Goal: Task Accomplishment & Management: Complete application form

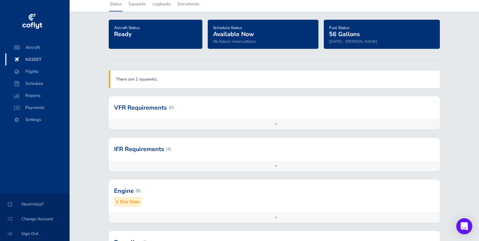
scroll to position [64, 0]
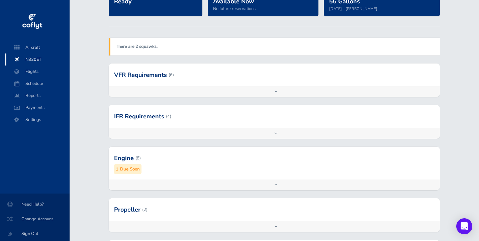
click at [178, 177] on div "Engine (8) 1 Due Soon" at bounding box center [274, 163] width 331 height 33
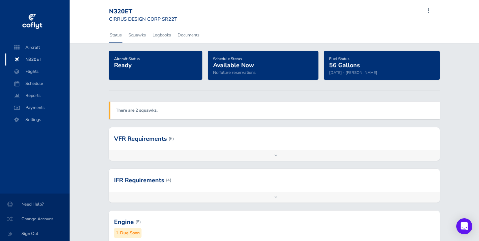
scroll to position [0, 0]
click at [27, 59] on span "N320ET" at bounding box center [37, 59] width 51 height 12
click at [36, 70] on span "Flights" at bounding box center [37, 72] width 51 height 12
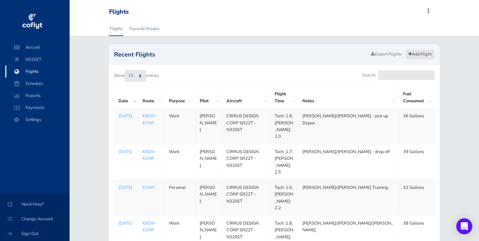
click at [427, 53] on link "Add Flight" at bounding box center [419, 54] width 29 height 10
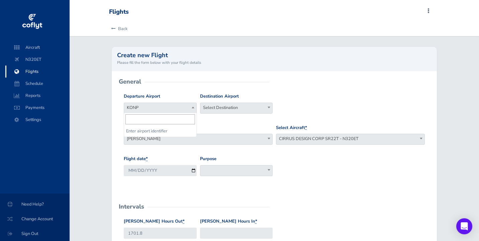
click at [182, 104] on span "KONP" at bounding box center [160, 107] width 72 height 9
type input "KBDN"
click at [189, 108] on span "KONP" at bounding box center [160, 107] width 72 height 9
type input "KBDN"
select select "KBDN"
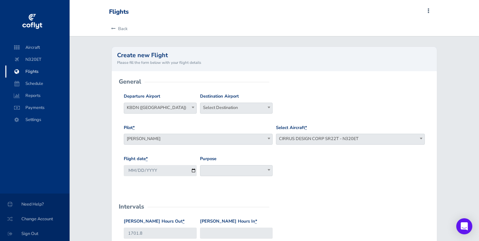
click at [225, 108] on span "Select Destination" at bounding box center [236, 107] width 72 height 9
type input "KPDX"
select select "KPDX"
click at [251, 171] on span at bounding box center [236, 170] width 73 height 11
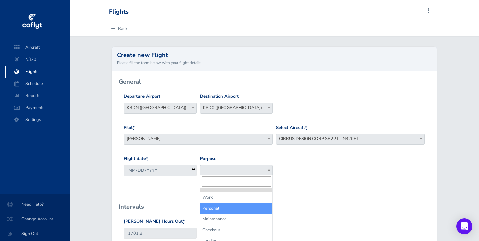
select select "Personal"
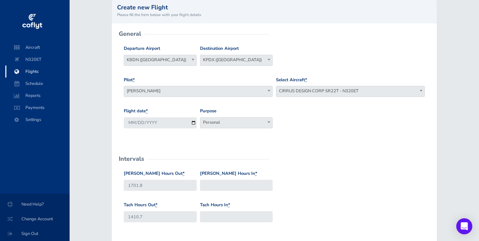
scroll to position [95, 0]
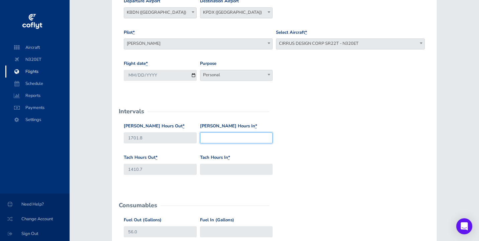
click at [220, 132] on input "Hobbs Hours In *" at bounding box center [236, 137] width 73 height 11
type input "1703.7"
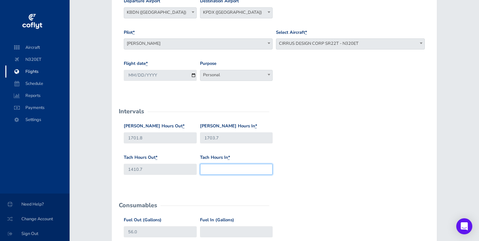
click at [234, 171] on input "Tach Hours In *" at bounding box center [236, 169] width 73 height 11
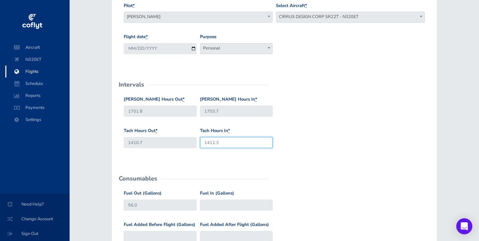
scroll to position [185, 0]
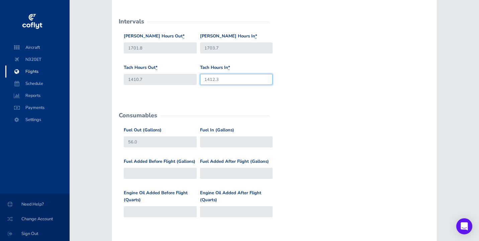
type input "1412.3"
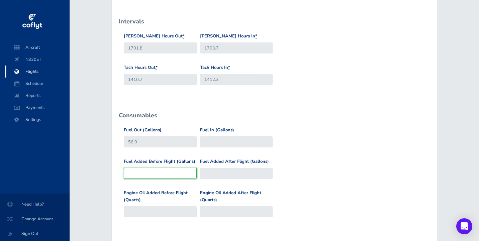
click at [170, 170] on input "Fuel Added Before Flight (Gallons)" at bounding box center [160, 173] width 73 height 11
type input "2"
type input "58"
type input "24"
type input "80"
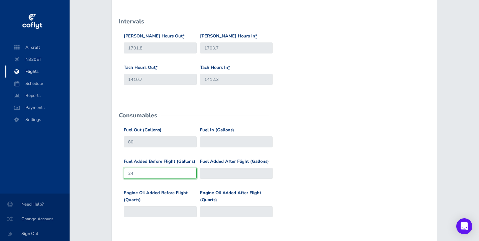
type input "2"
type input "58"
type input "56"
click at [209, 172] on input "Fuel Added After Flight (Gallons)" at bounding box center [236, 173] width 73 height 11
type input "24"
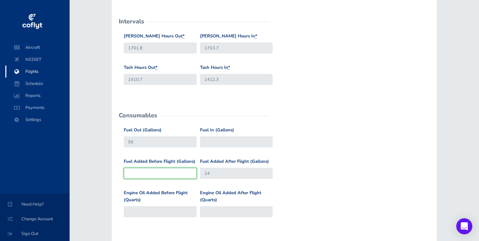
click at [148, 172] on input "Fuel Added Before Flight (Gallons)" at bounding box center [160, 173] width 73 height 11
type input "0"
click at [229, 140] on input "Fuel In (Gallons)" at bounding box center [236, 141] width 73 height 11
type input "44"
click at [263, 105] on form "General Departure Airport Select Departure KONP KBDN (Bend Municipal Airport) K…" at bounding box center [274, 143] width 314 height 493
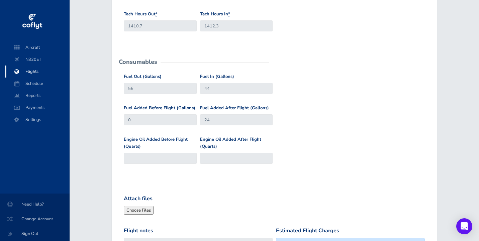
scroll to position [275, 0]
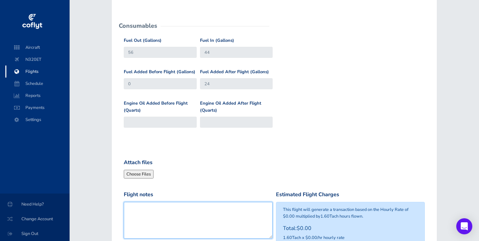
click at [169, 202] on textarea "Flight notes" at bounding box center [198, 220] width 149 height 37
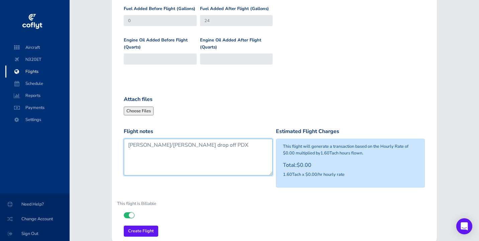
scroll to position [348, 0]
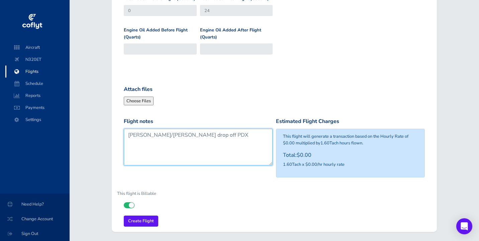
type textarea "[PERSON_NAME]/[PERSON_NAME] drop off PDX"
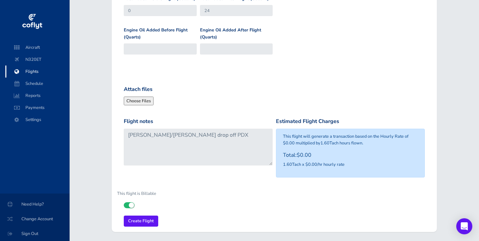
click at [129, 202] on label at bounding box center [129, 205] width 11 height 6
click at [128, 202] on input "checkbox" at bounding box center [126, 204] width 4 height 4
checkbox input "false"
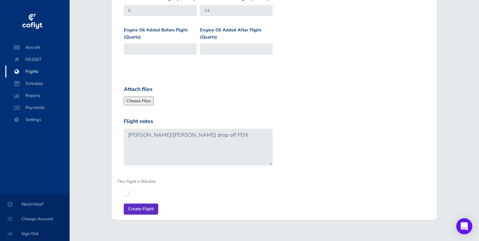
click at [138, 205] on input "Create Flight" at bounding box center [141, 209] width 34 height 11
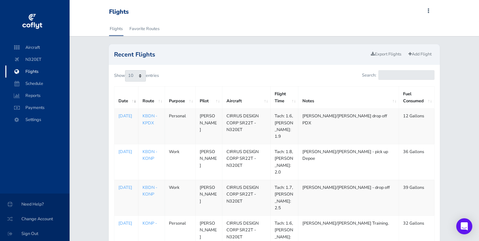
click at [427, 8] on div "Flights Add Squawk Add Flight Add Reservation A Profile Settings Account Users …" at bounding box center [273, 12] width 328 height 13
click at [428, 11] on span at bounding box center [428, 10] width 8 height 9
click at [185, 19] on div "Flights Add Squawk Add Flight Add Reservation A Profile Settings Account Users …" at bounding box center [273, 12] width 328 height 19
click at [28, 235] on span "Sign Out" at bounding box center [34, 234] width 53 height 12
